Goal: Find specific page/section: Find specific page/section

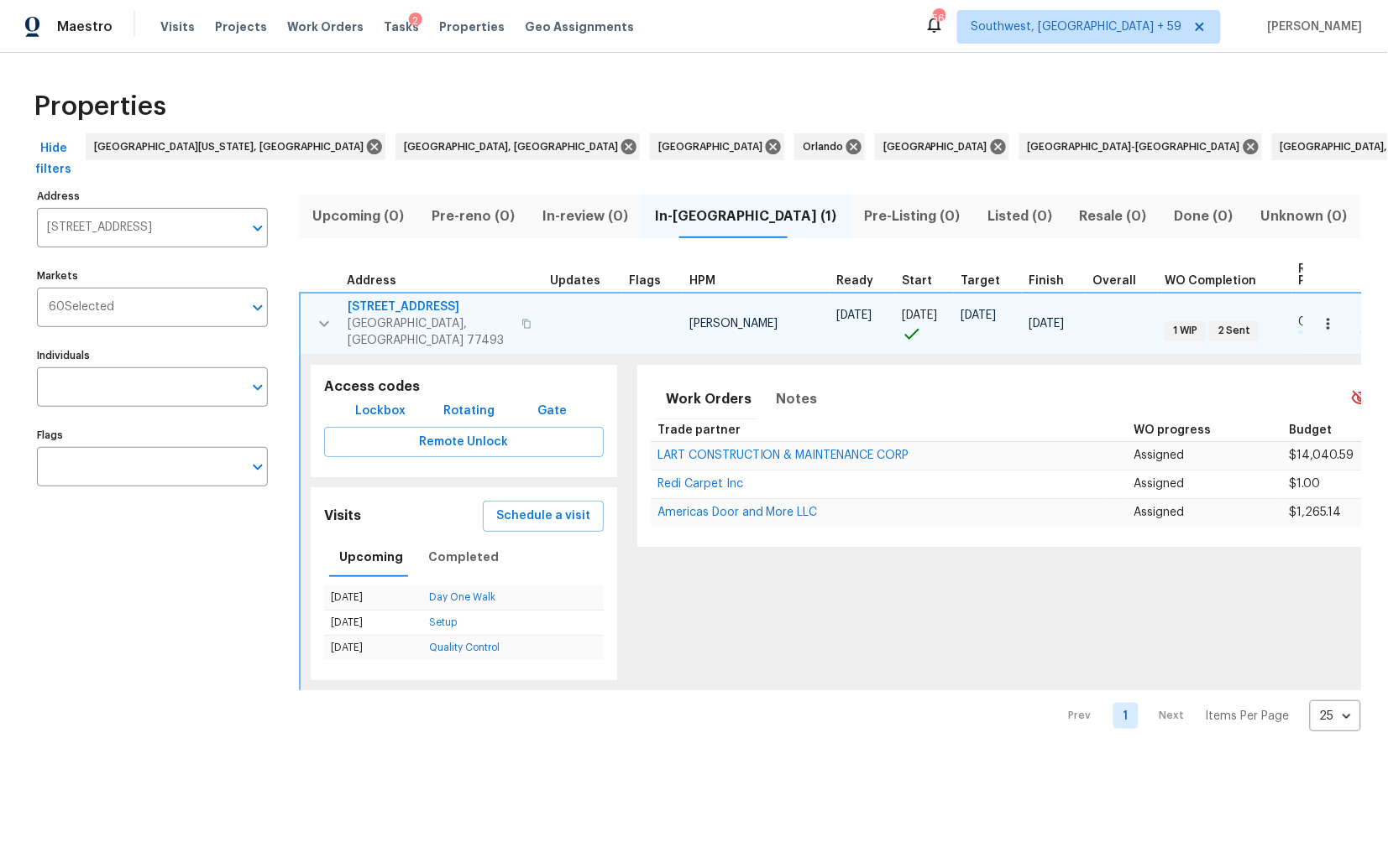
click at [717, 58] on div "Properties Hide filters Southwest Florida, FL Miami, FL Tampa Orlando Jacksonvi…" at bounding box center [694, 405] width 1388 height 705
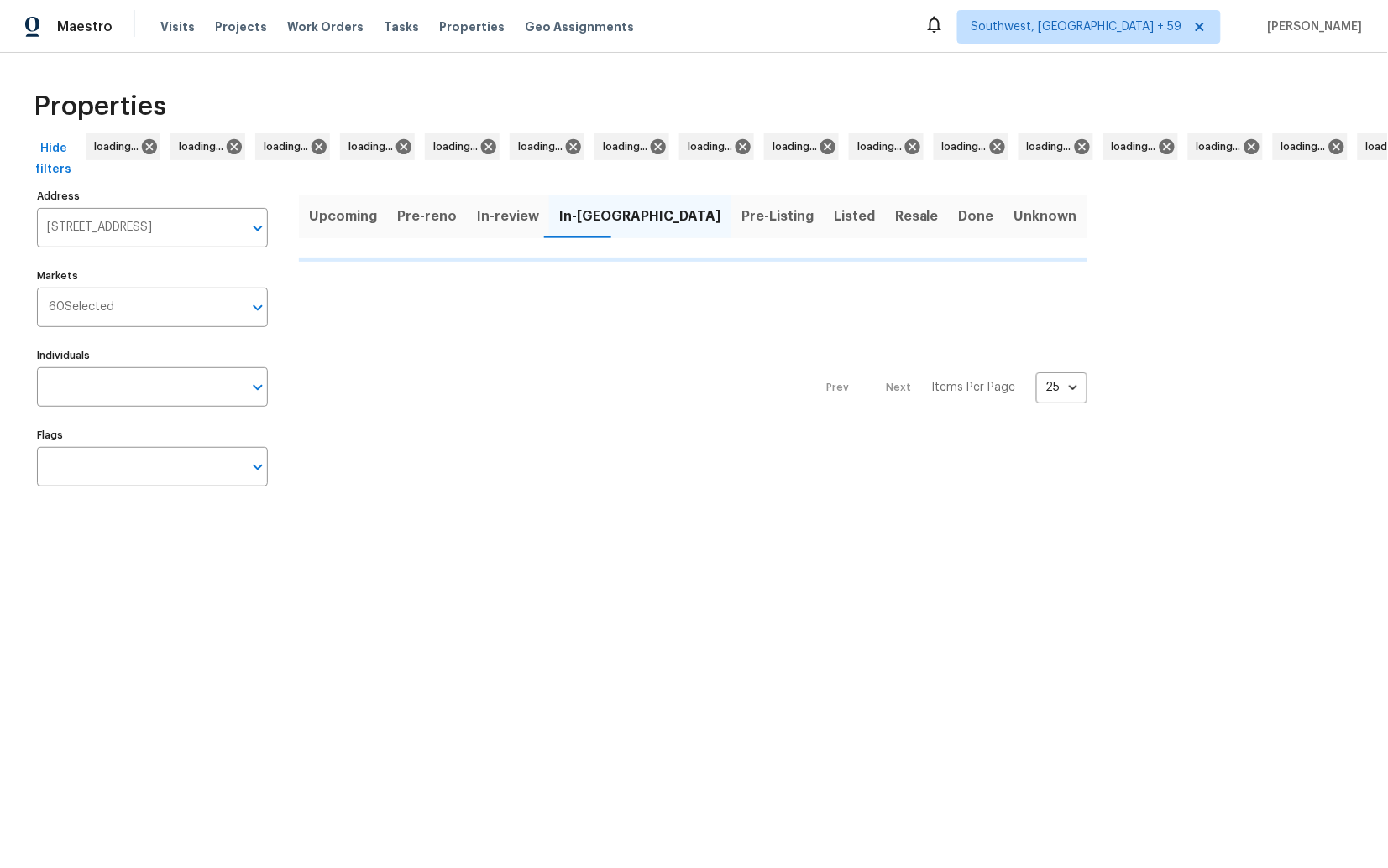
type input "2222 Princess Snow Cir Katy TX 77493"
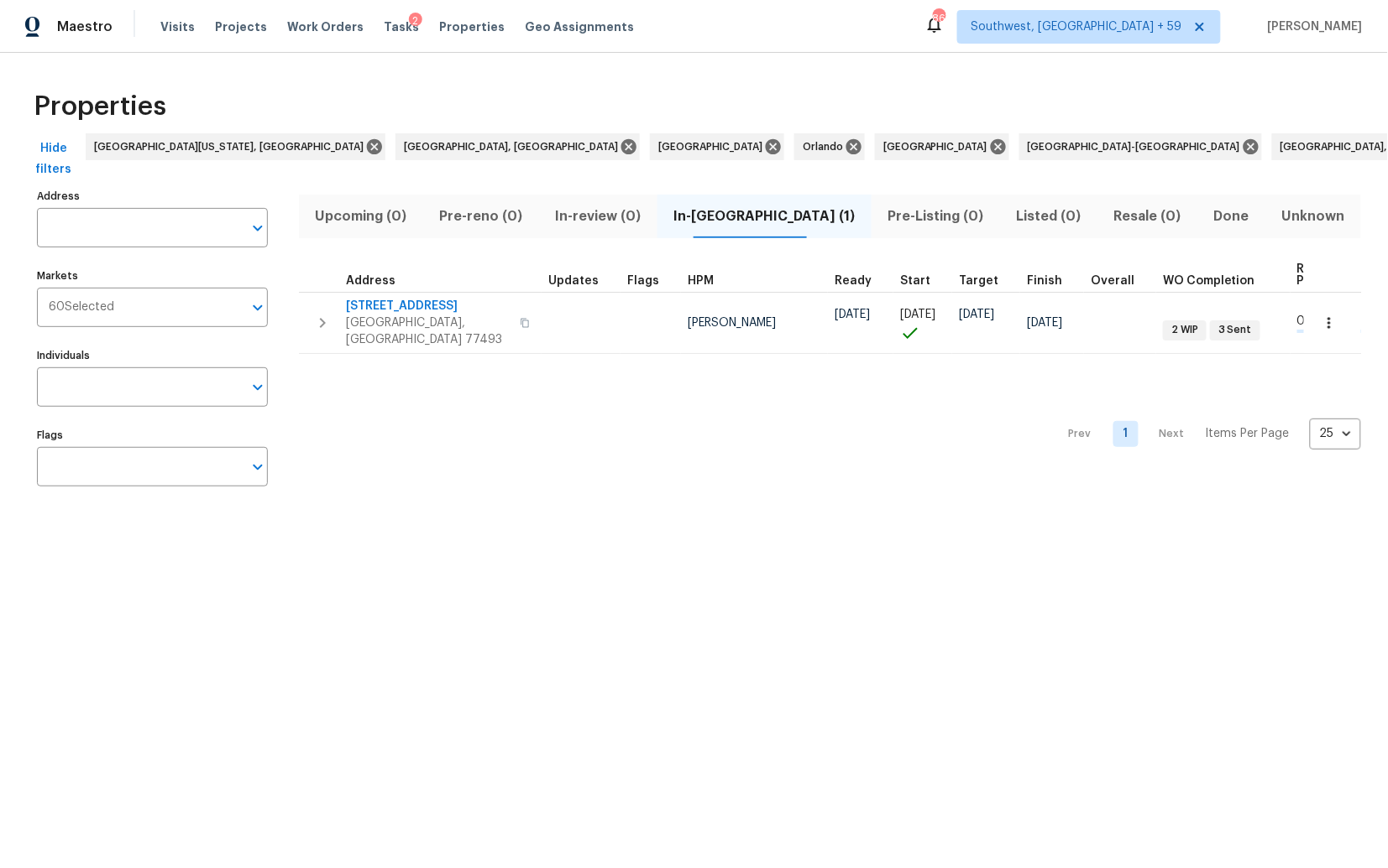
type input "2222 Princess Snow Cir Katy TX 77493"
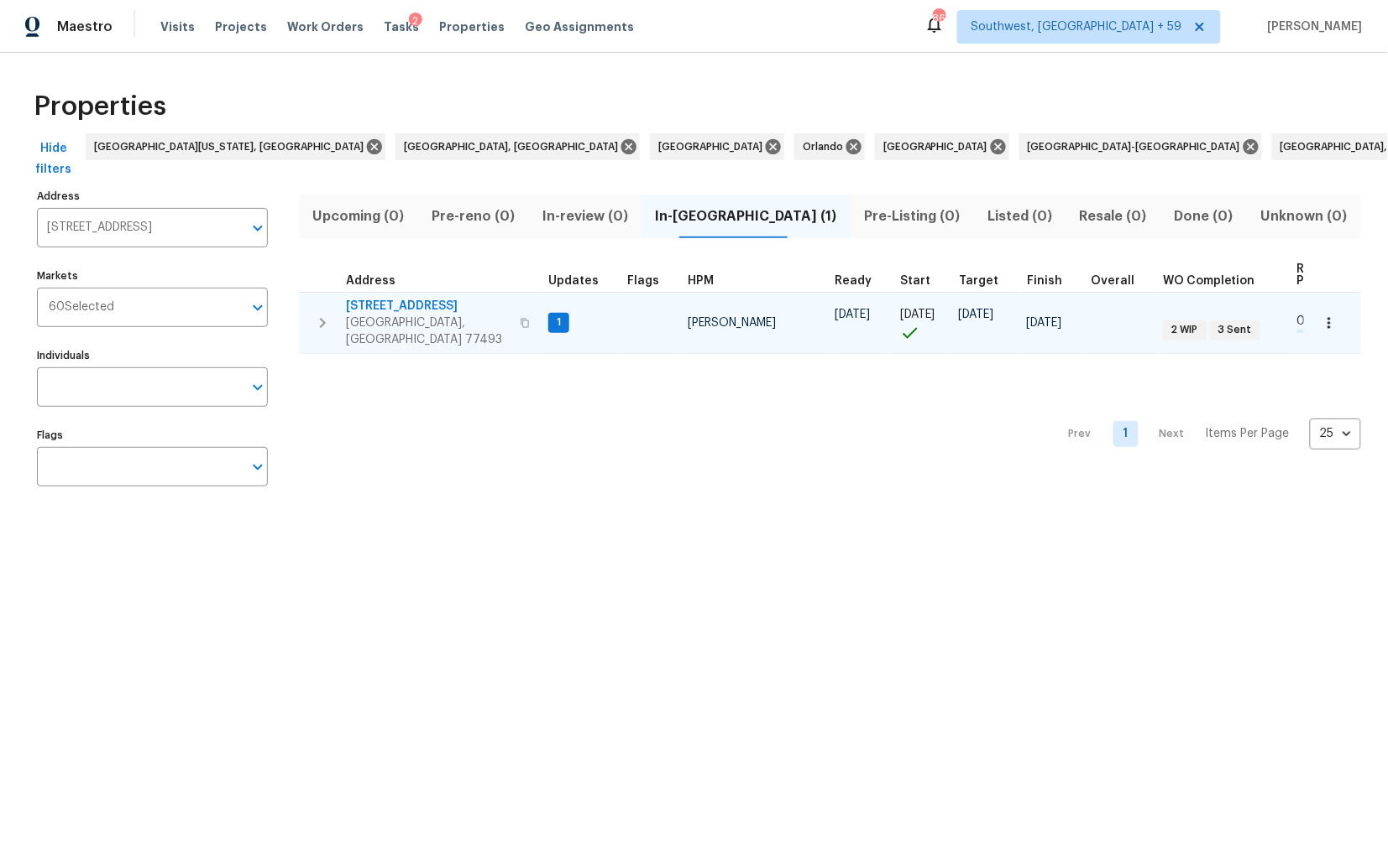
click at [319, 314] on icon "button" at bounding box center [322, 323] width 20 height 20
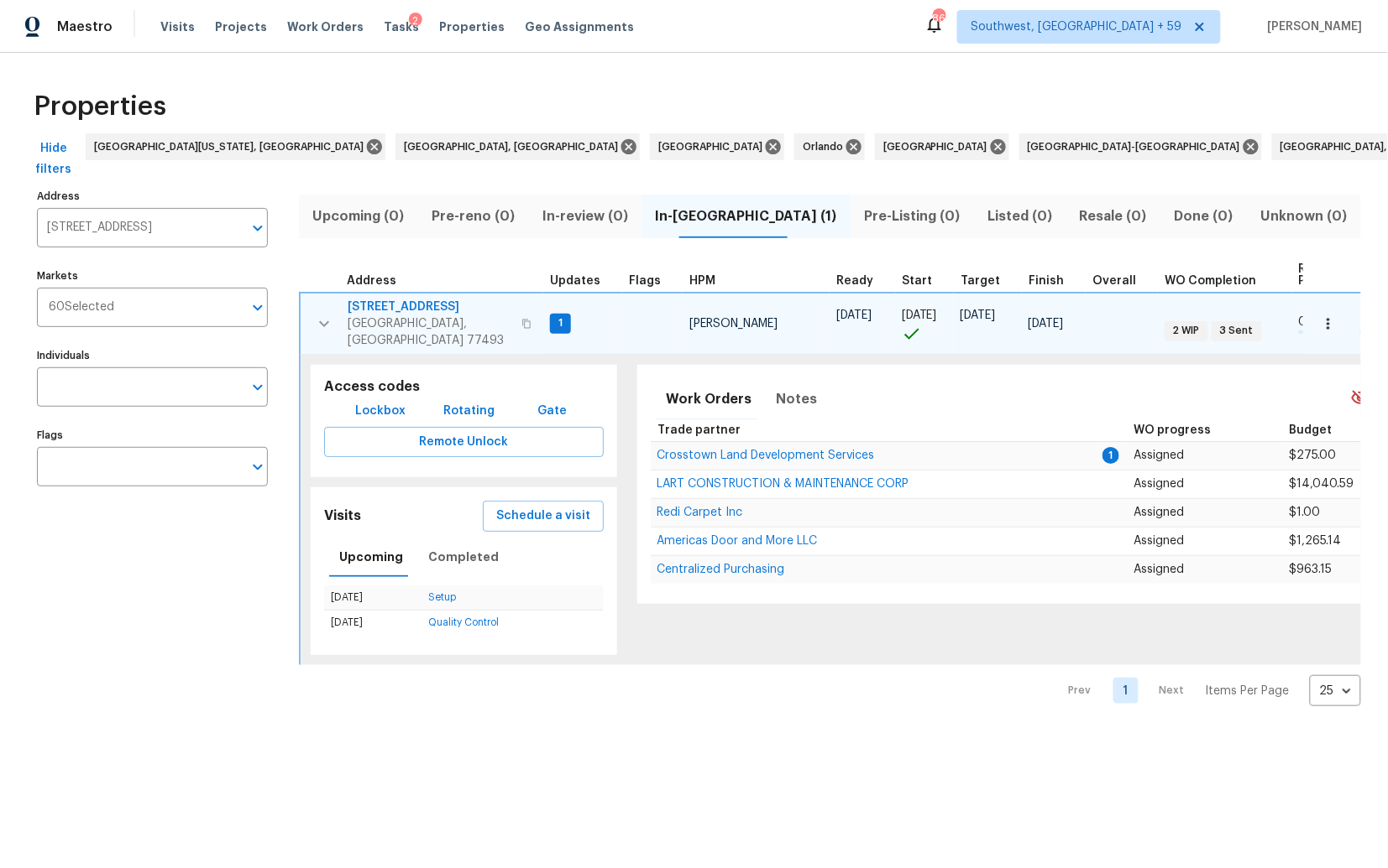
click at [455, 302] on span "2222 Princess Snow Cir" at bounding box center [429, 306] width 164 height 17
